Goal: Task Accomplishment & Management: Use online tool/utility

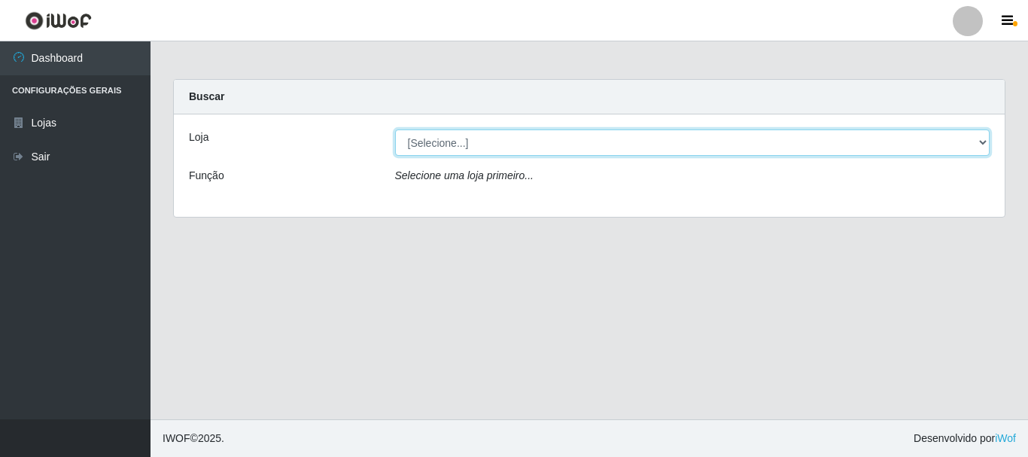
click at [458, 131] on select "[Selecione...] Hiper Queiroz - [GEOGRAPHIC_DATA]" at bounding box center [692, 142] width 595 height 26
select select "515"
click at [395, 129] on select "[Selecione...] Hiper Queiroz - [GEOGRAPHIC_DATA]" at bounding box center [692, 142] width 595 height 26
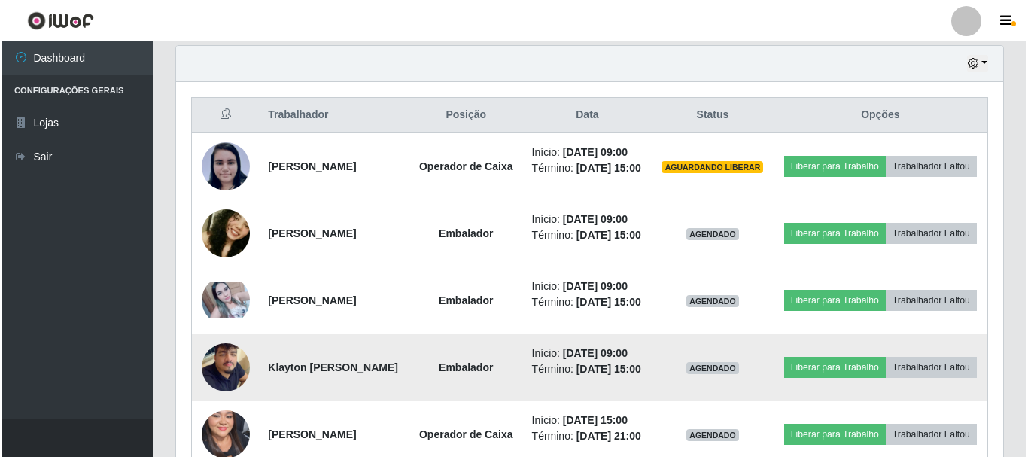
scroll to position [602, 0]
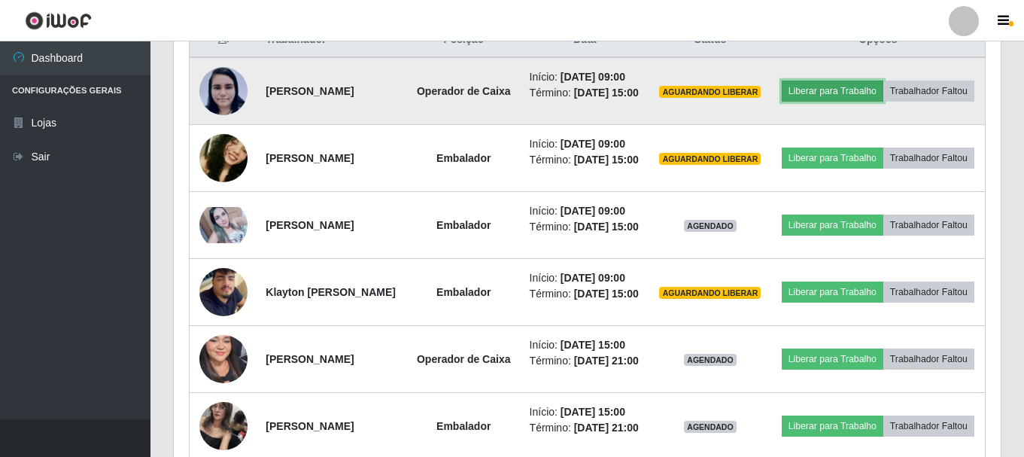
click at [884, 86] on button "Liberar para Trabalho" at bounding box center [833, 91] width 102 height 21
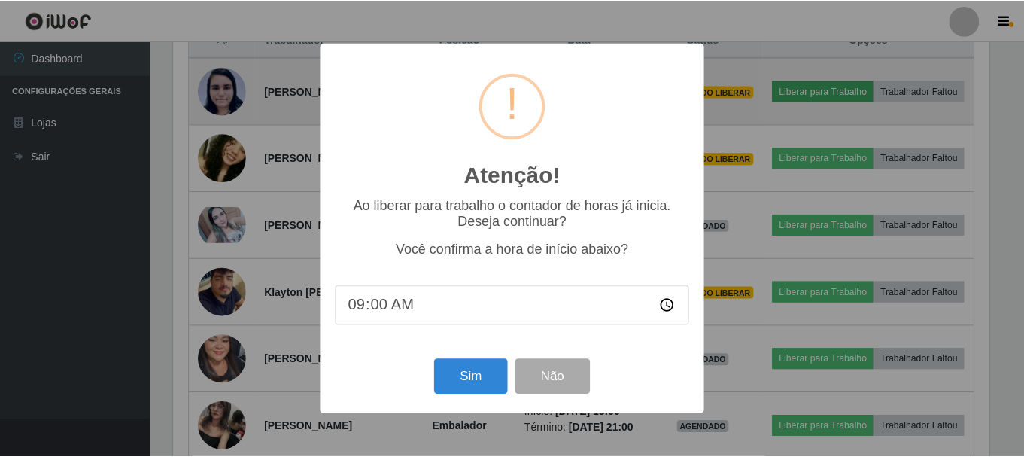
scroll to position [312, 820]
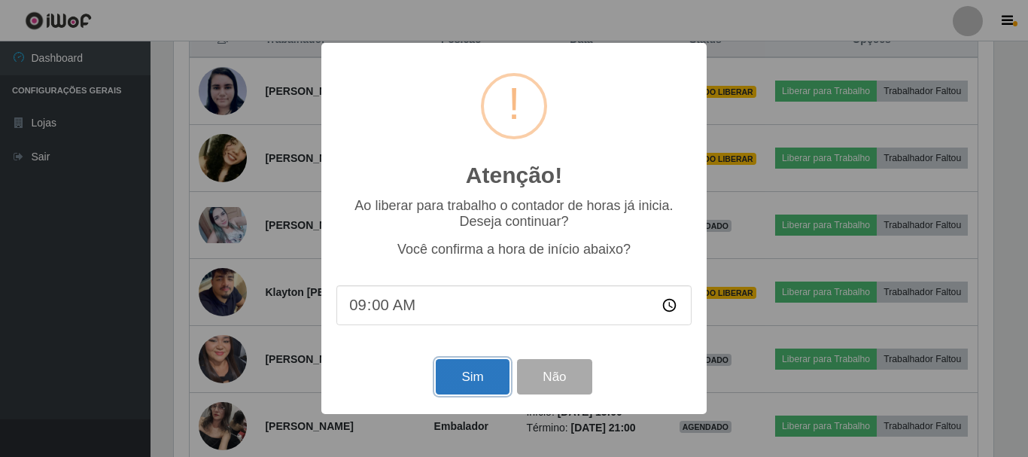
click at [478, 377] on button "Sim" at bounding box center [472, 376] width 73 height 35
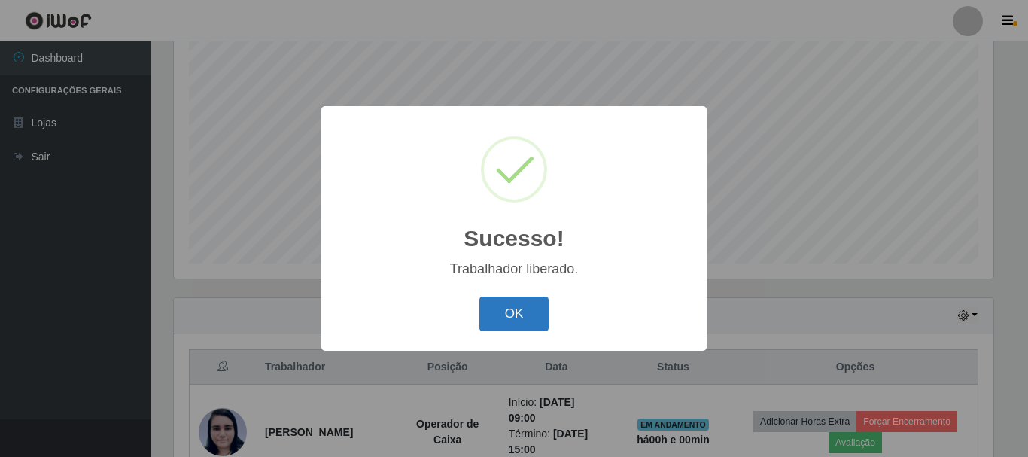
click at [539, 326] on button "OK" at bounding box center [514, 314] width 70 height 35
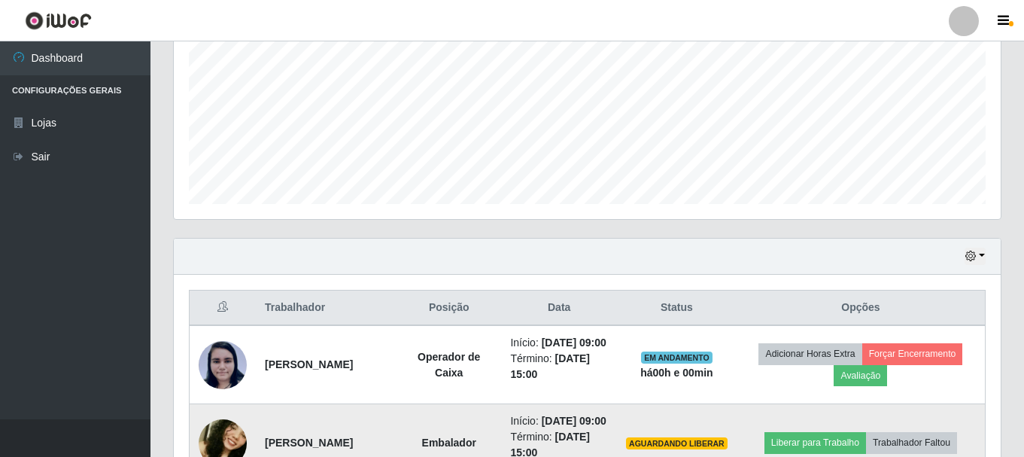
scroll to position [500, 0]
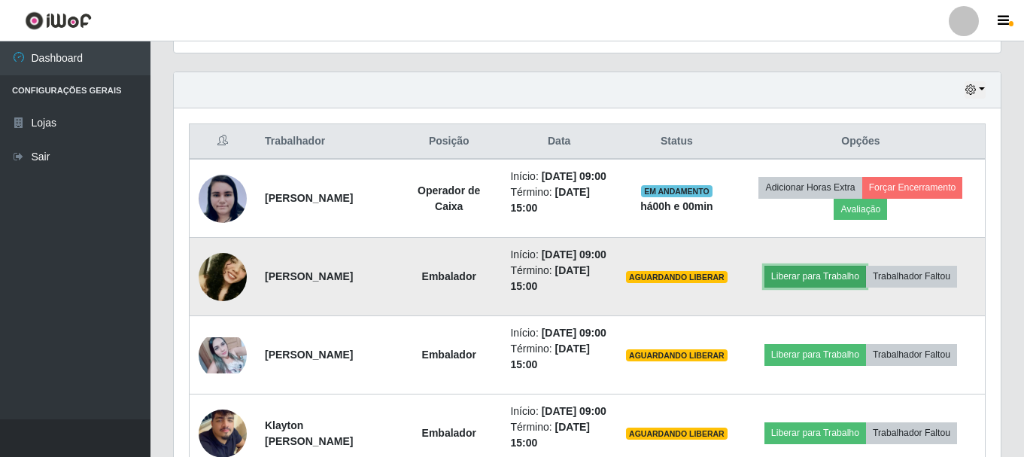
click at [832, 287] on button "Liberar para Trabalho" at bounding box center [816, 276] width 102 height 21
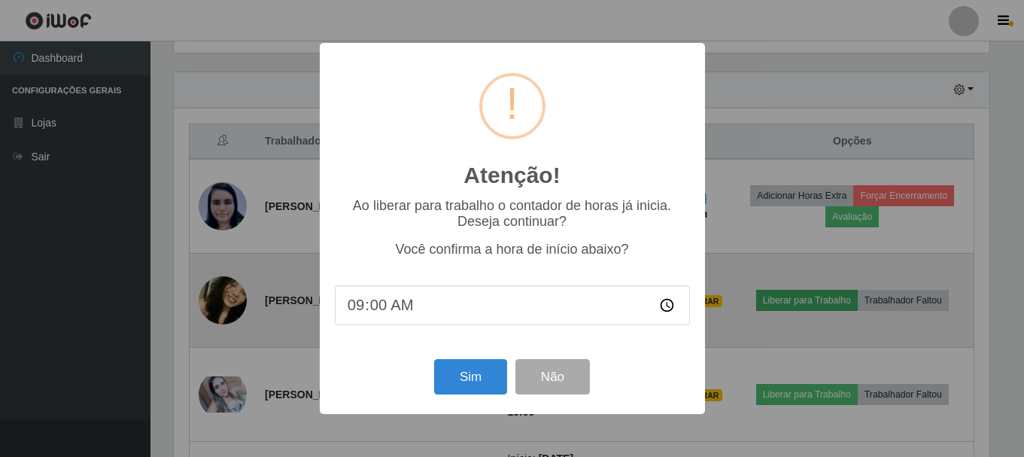
scroll to position [312, 820]
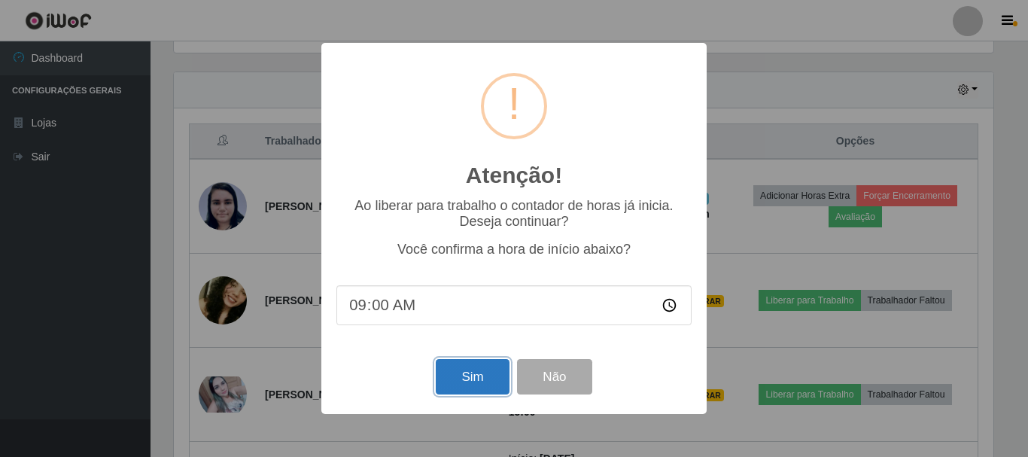
click at [472, 380] on button "Sim" at bounding box center [472, 376] width 73 height 35
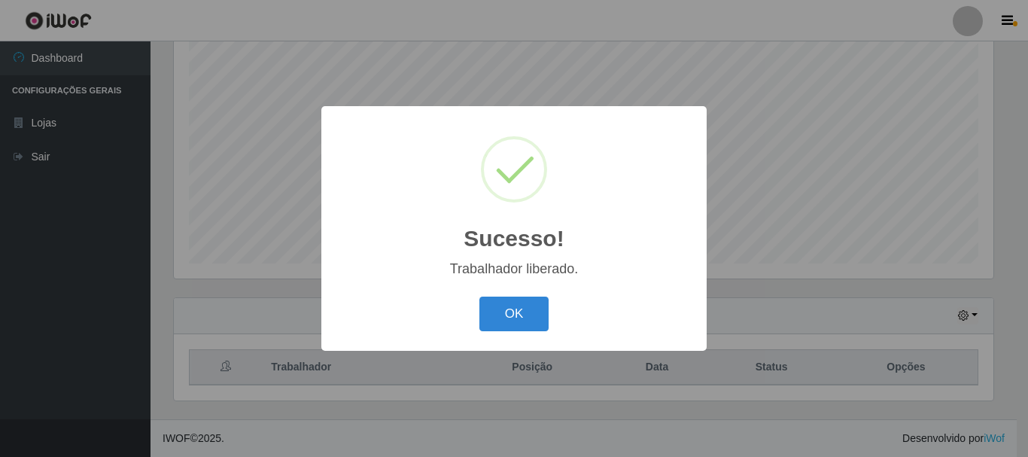
drag, startPoint x: 513, startPoint y: 314, endPoint x: 567, endPoint y: 322, distance: 55.6
click at [513, 314] on button "OK" at bounding box center [514, 314] width 70 height 35
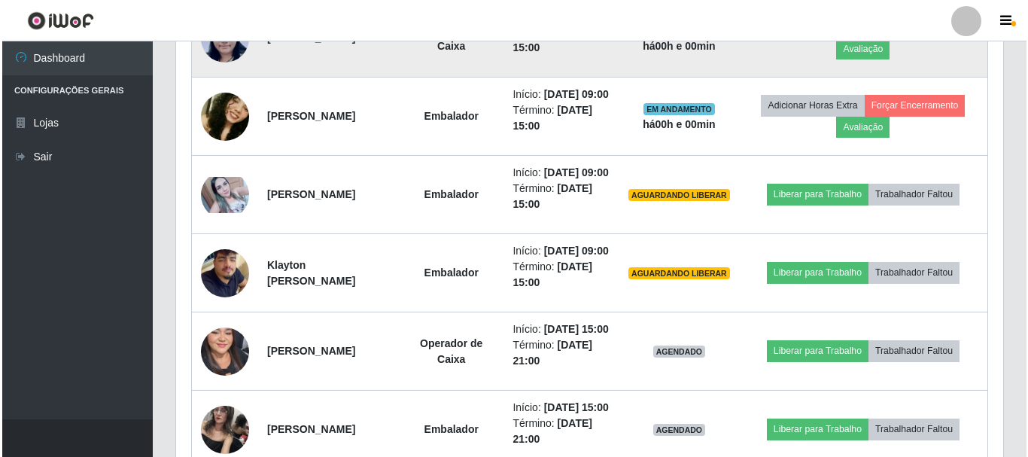
scroll to position [726, 0]
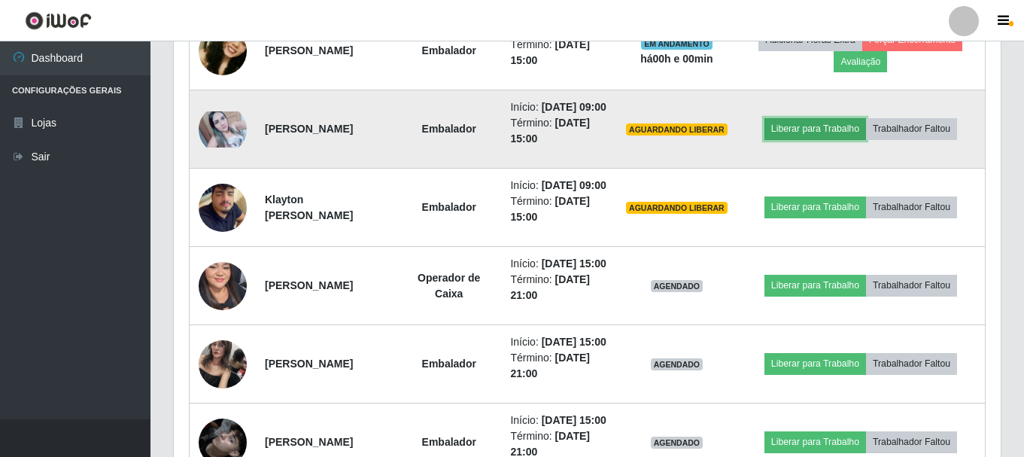
click at [825, 139] on button "Liberar para Trabalho" at bounding box center [816, 128] width 102 height 21
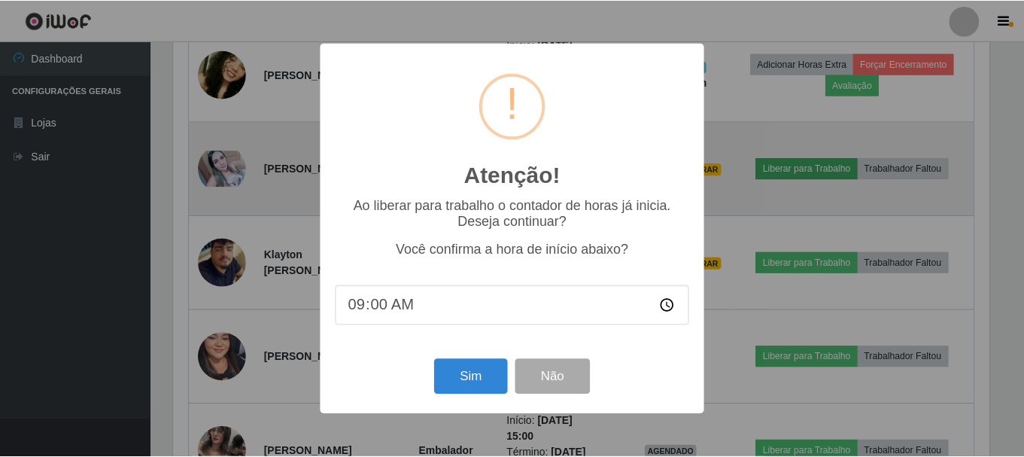
scroll to position [312, 820]
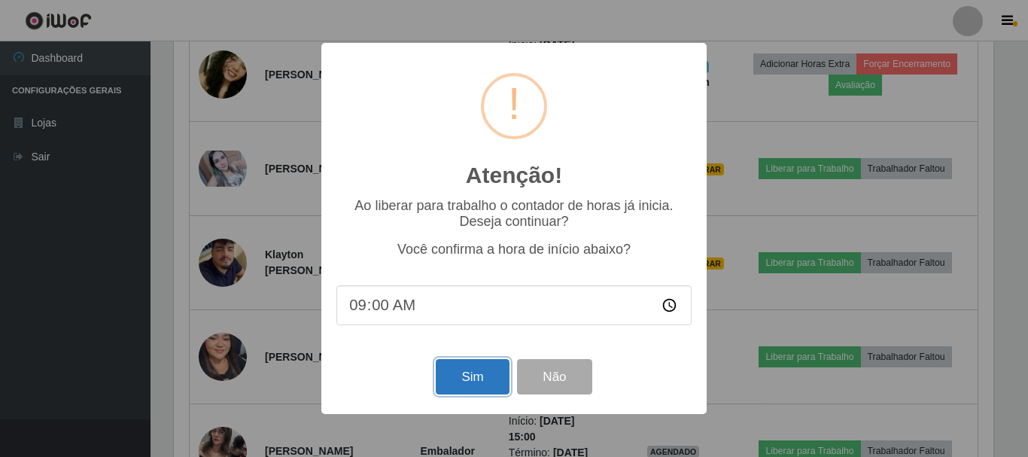
click at [498, 378] on button "Sim" at bounding box center [472, 376] width 73 height 35
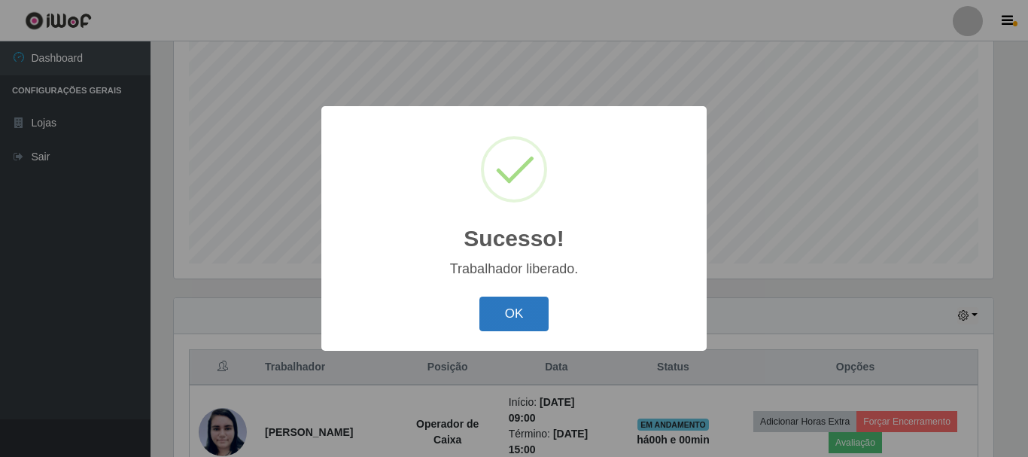
click at [528, 318] on button "OK" at bounding box center [514, 314] width 70 height 35
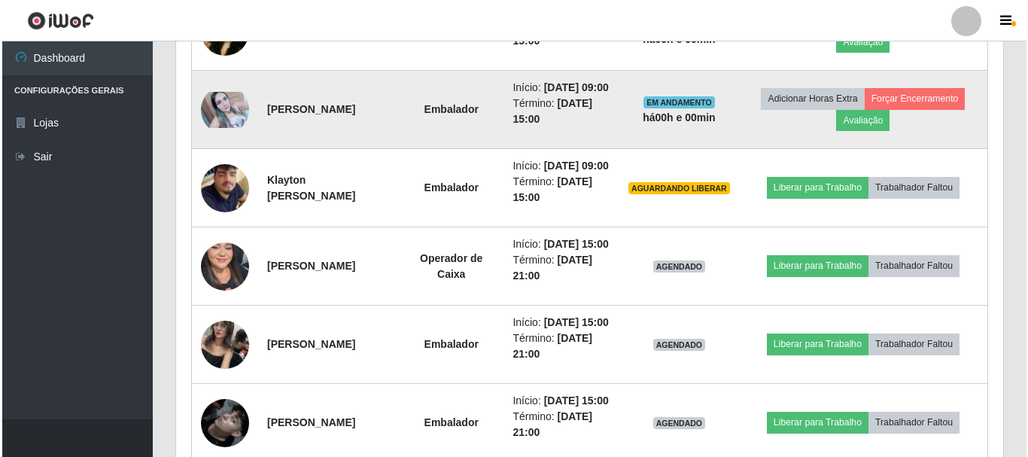
scroll to position [0, 0]
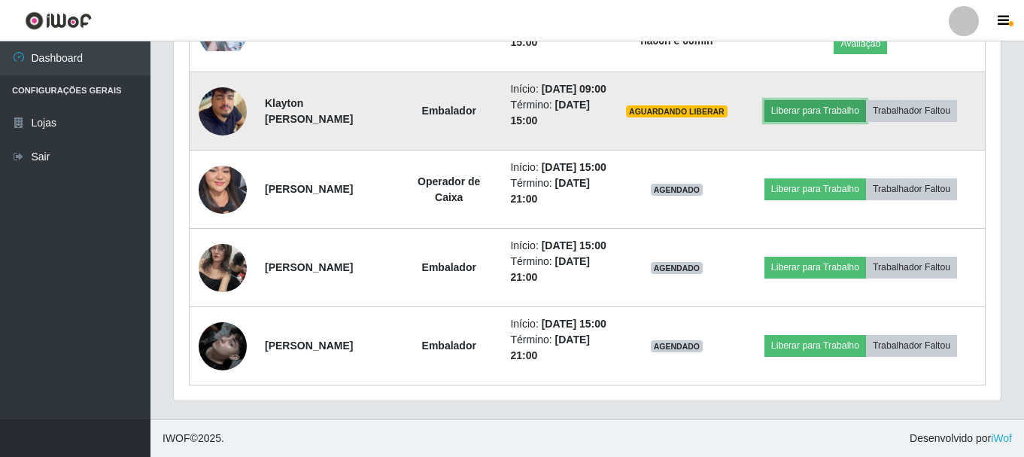
click at [814, 113] on button "Liberar para Trabalho" at bounding box center [816, 110] width 102 height 21
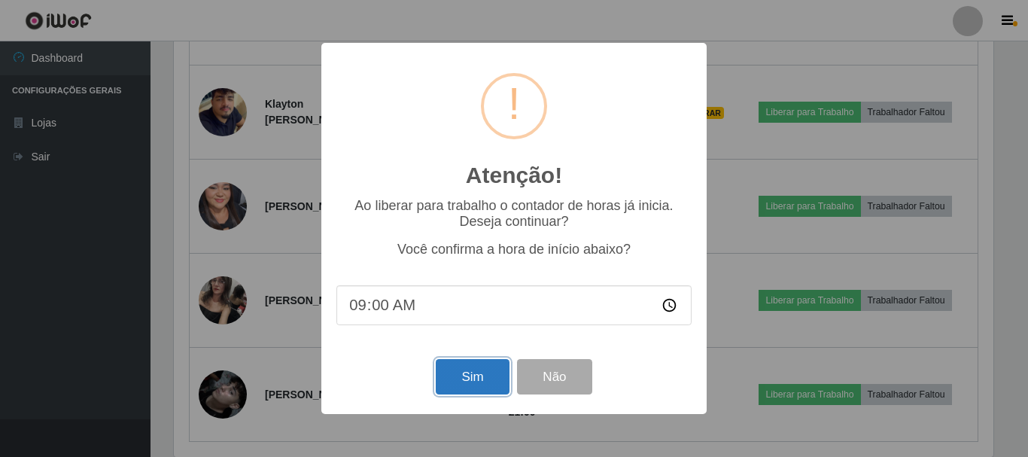
click at [480, 373] on button "Sim" at bounding box center [472, 376] width 73 height 35
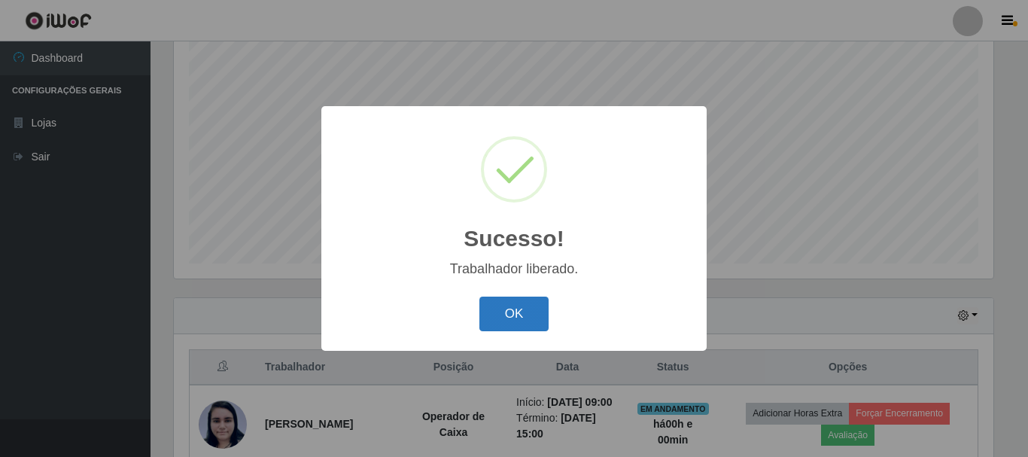
click at [504, 324] on button "OK" at bounding box center [514, 314] width 70 height 35
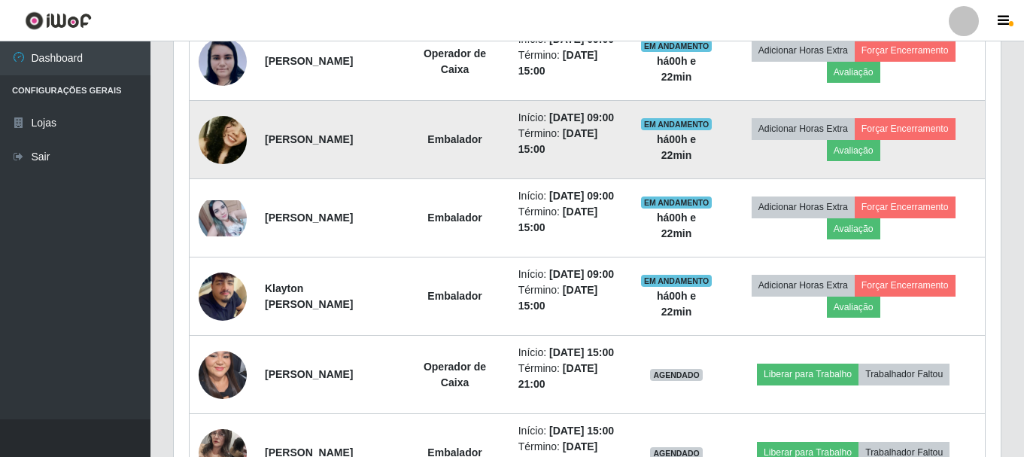
scroll to position [550, 0]
